Goal: Task Accomplishment & Management: Manage account settings

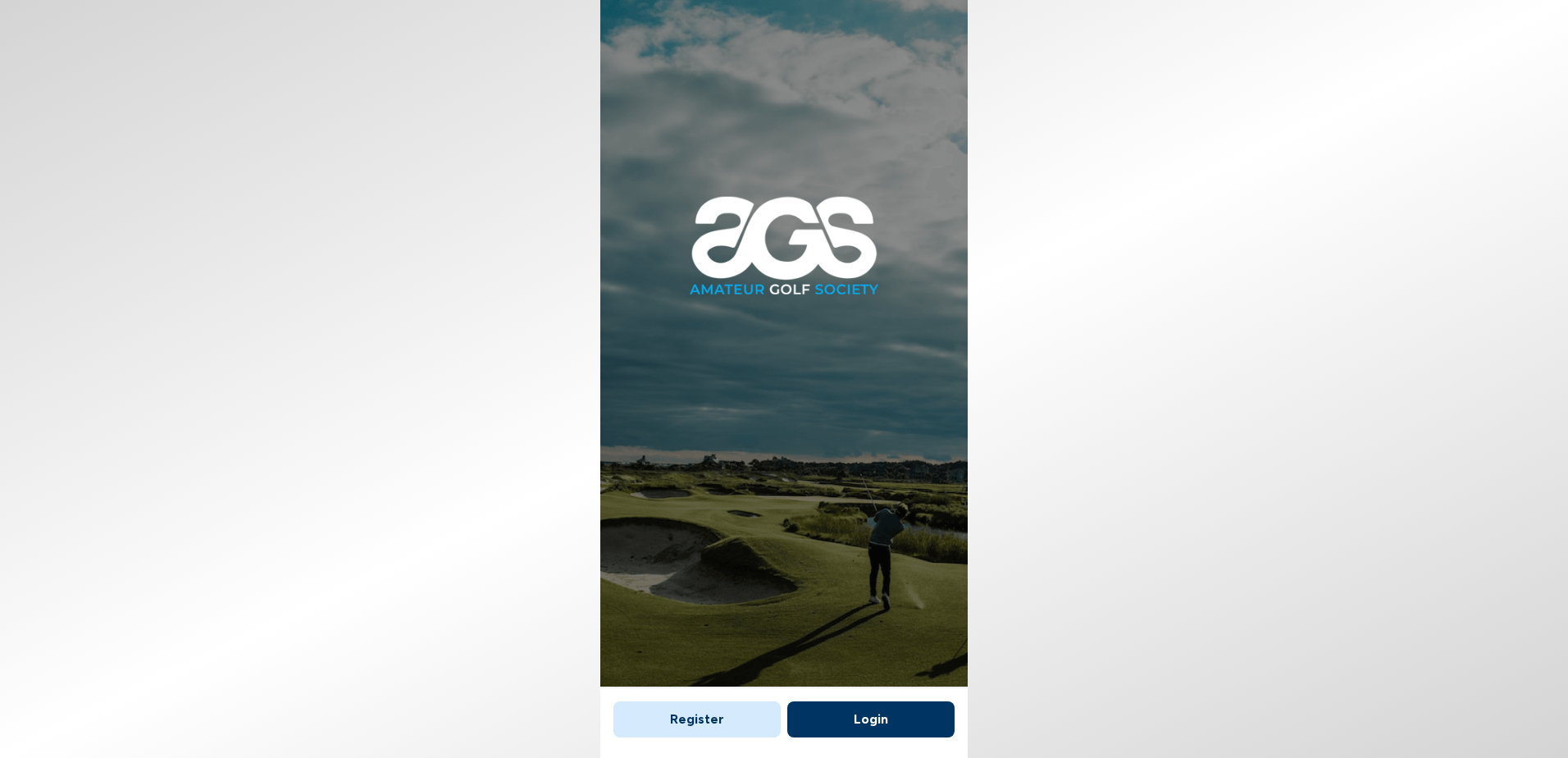
scroll to position [9, 0]
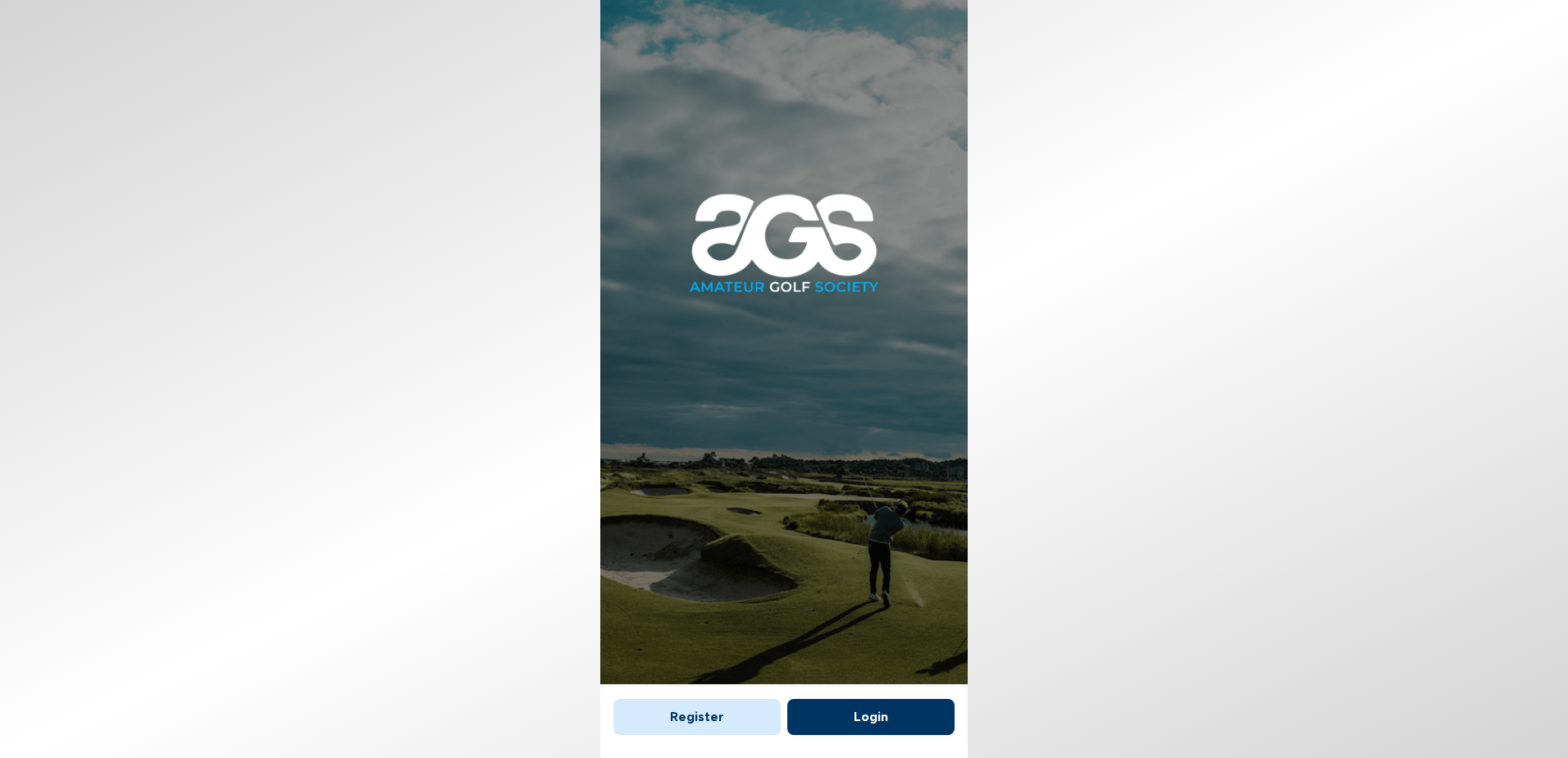
click at [841, 713] on button "Login" at bounding box center [871, 717] width 167 height 36
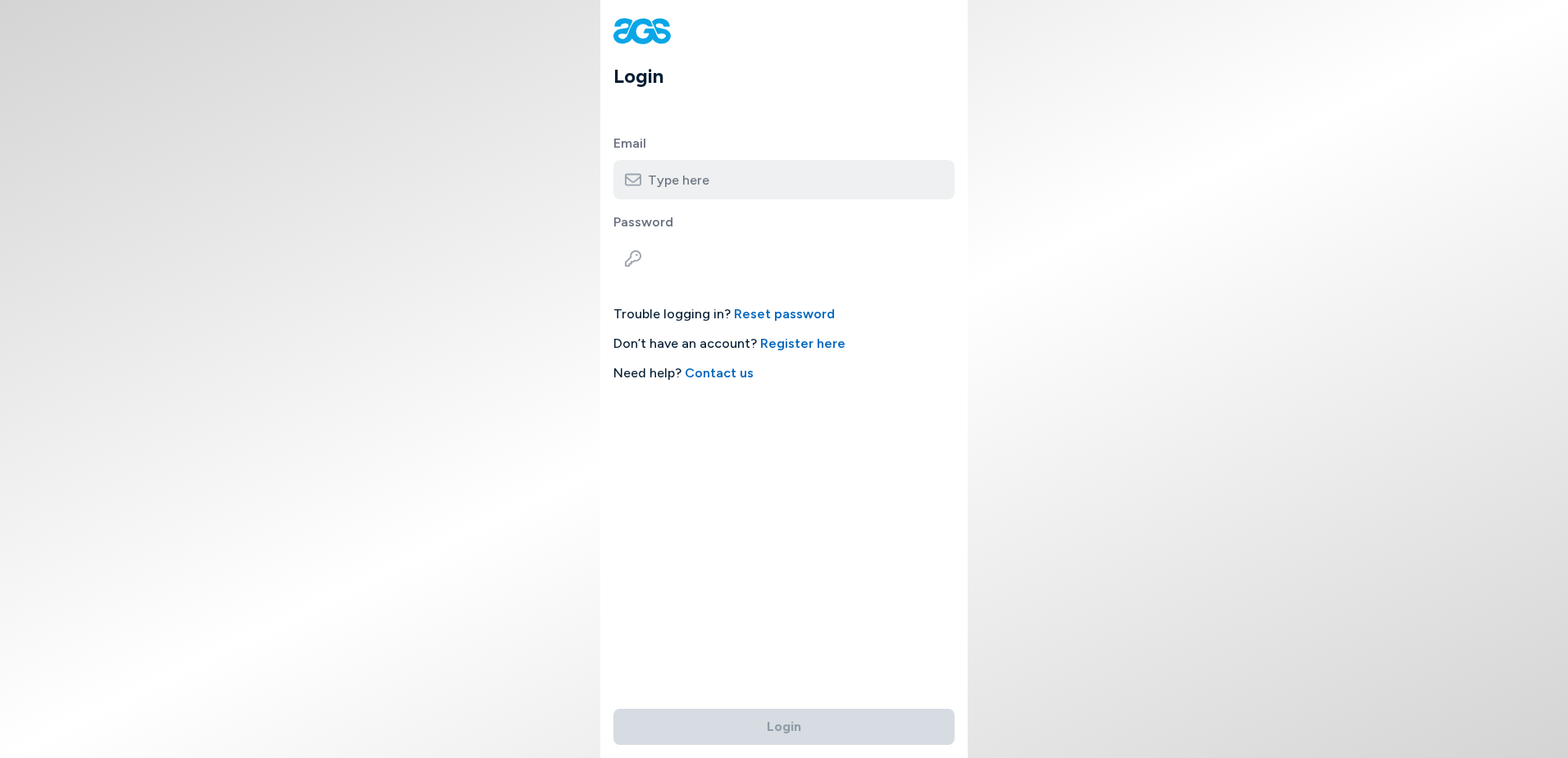
click at [949, 182] on input "email" at bounding box center [784, 180] width 341 height 39
type input "yacmail22@gmail.com"
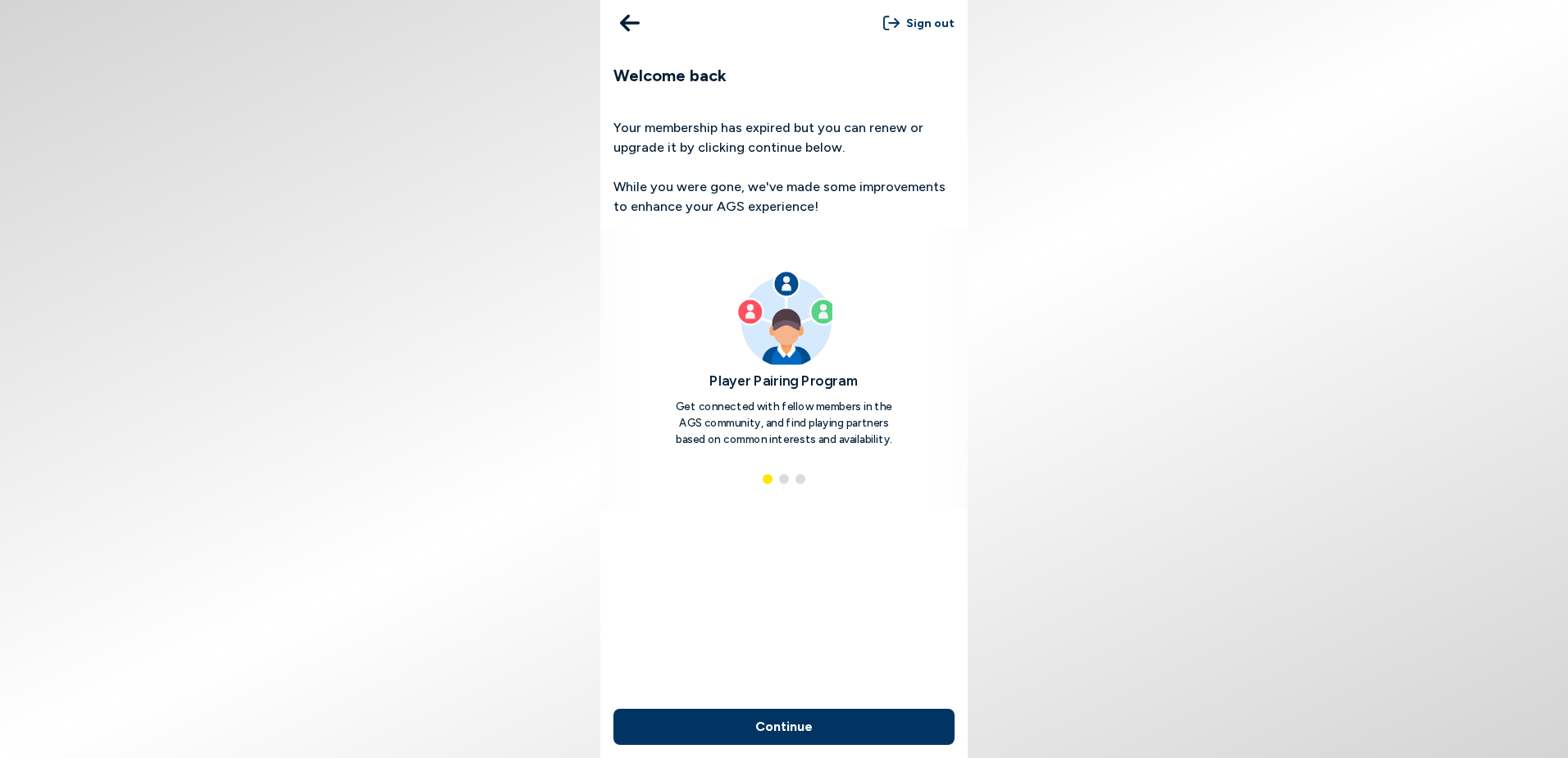
click at [833, 718] on button "Continue" at bounding box center [784, 727] width 341 height 36
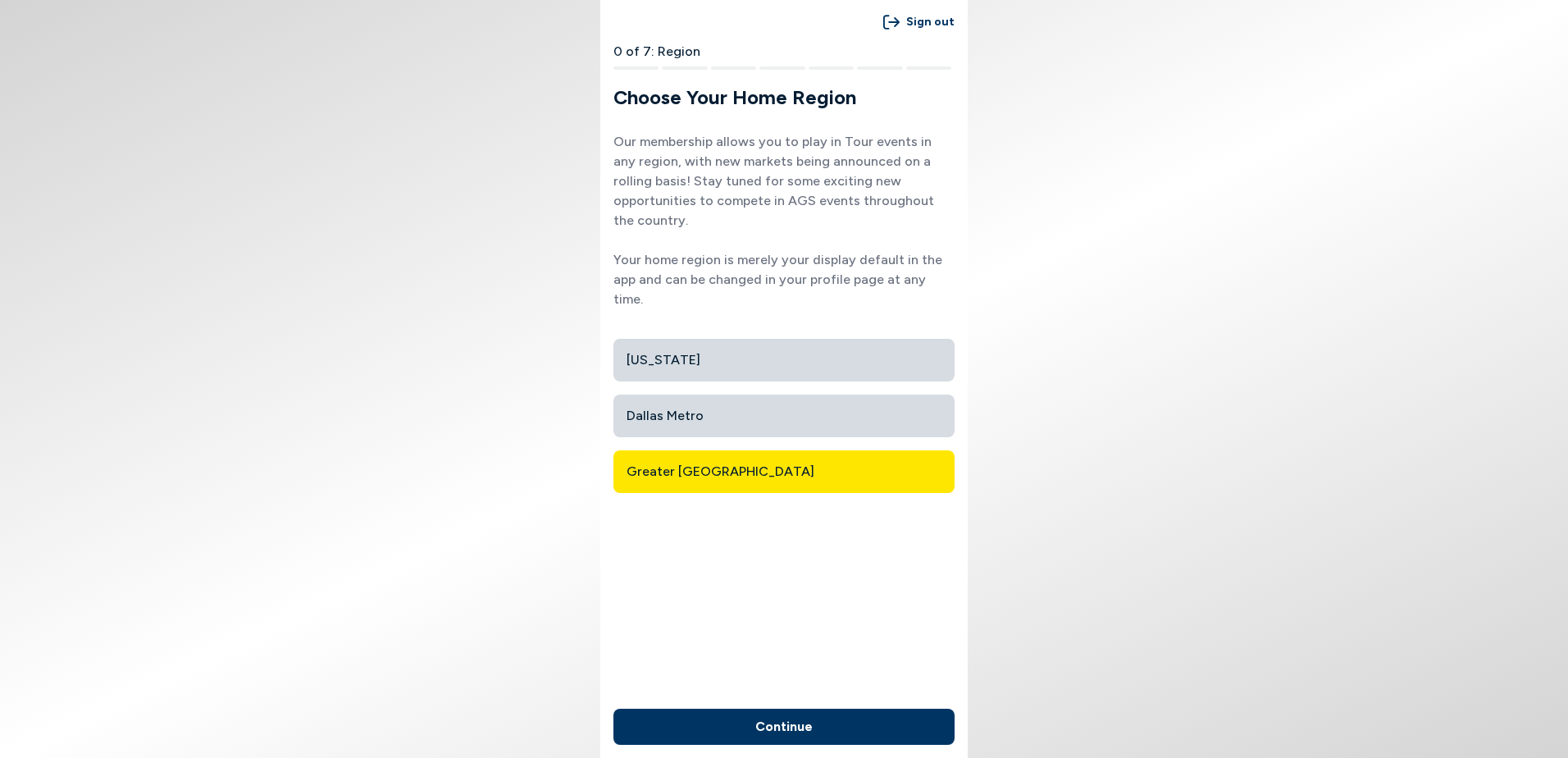
click at [834, 718] on button "Continue" at bounding box center [784, 727] width 341 height 36
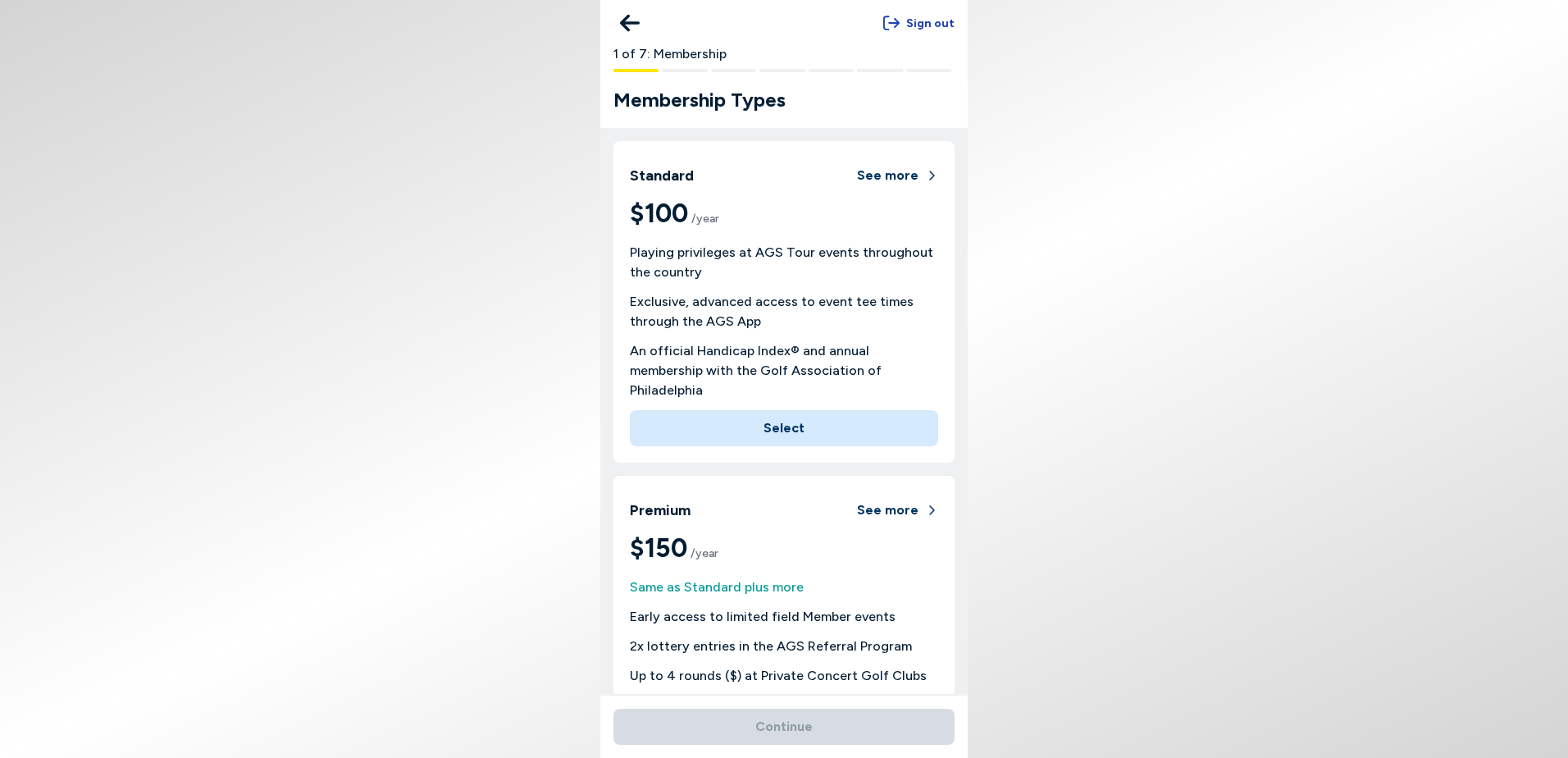
click at [929, 19] on button "Sign out" at bounding box center [919, 24] width 71 height 30
